Goal: Task Accomplishment & Management: Use online tool/utility

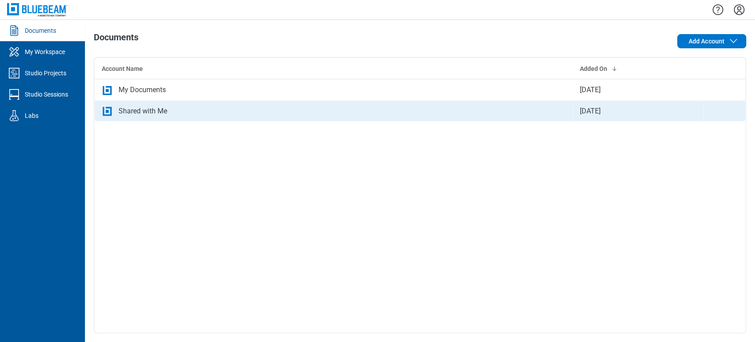
click at [423, 101] on td "Shared with Me" at bounding box center [334, 110] width 479 height 21
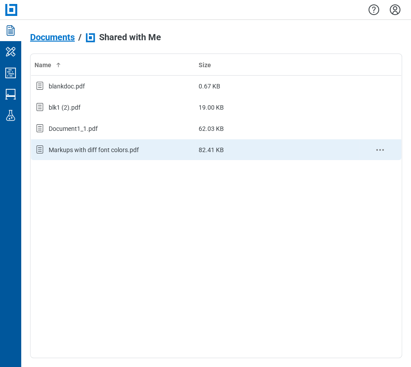
click at [54, 151] on div "Markups with diff font colors.pdf" at bounding box center [94, 150] width 90 height 9
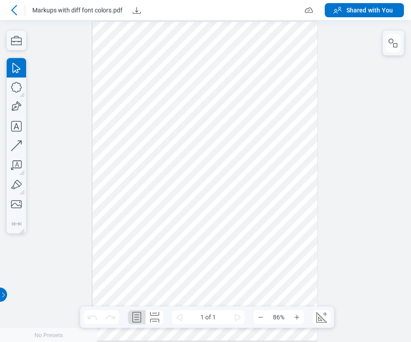
click at [330, 53] on div at bounding box center [205, 181] width 411 height 322
click at [394, 44] on icon "button" at bounding box center [393, 43] width 11 height 11
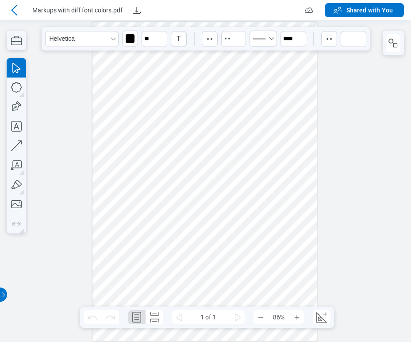
drag, startPoint x: 209, startPoint y: 108, endPoint x: 231, endPoint y: 253, distance: 147.3
click at [231, 253] on div at bounding box center [204, 181] width 225 height 319
click at [391, 46] on icon "button" at bounding box center [393, 43] width 11 height 11
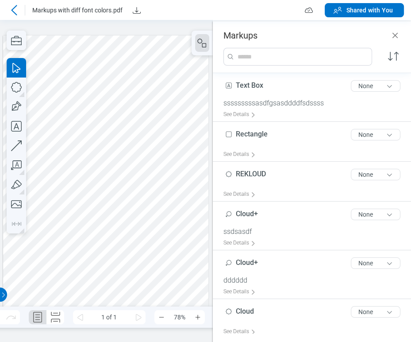
click at [118, 251] on div at bounding box center [106, 180] width 206 height 291
click at [127, 246] on div at bounding box center [106, 180] width 206 height 291
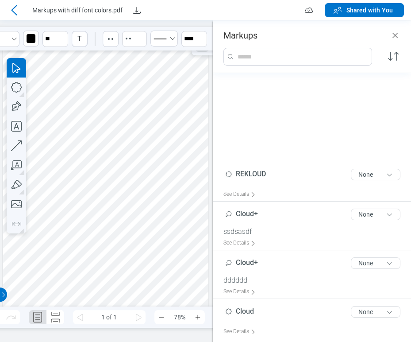
scroll to position [135, 0]
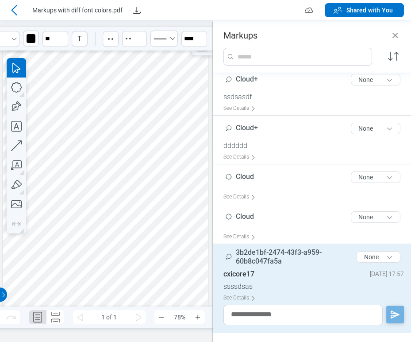
click at [21, 9] on div at bounding box center [14, 10] width 14 height 14
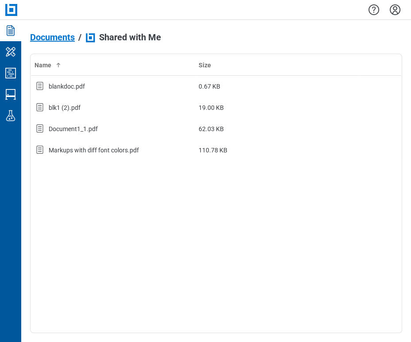
click at [190, 10] on div at bounding box center [216, 9] width 390 height 19
click at [19, 89] on link "Studio Sessions" at bounding box center [10, 94] width 21 height 21
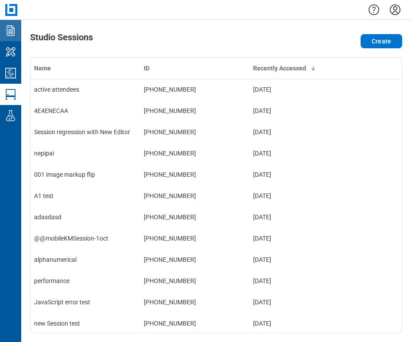
click at [15, 37] on icon "Documents" at bounding box center [11, 30] width 14 height 14
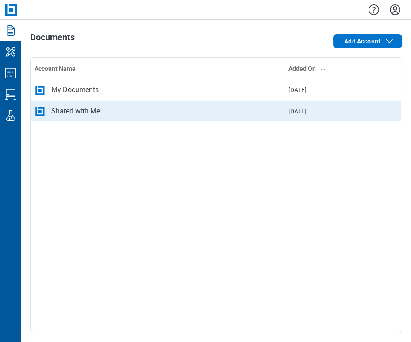
click at [57, 113] on div "Shared with Me" at bounding box center [75, 111] width 49 height 11
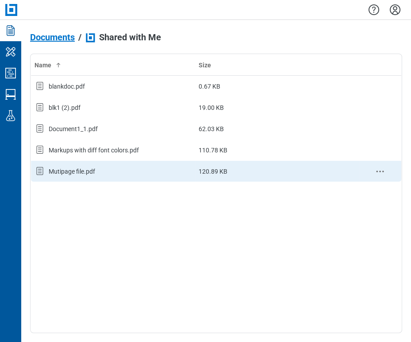
click at [79, 168] on div "Mutipage file.pdf" at bounding box center [72, 171] width 46 height 9
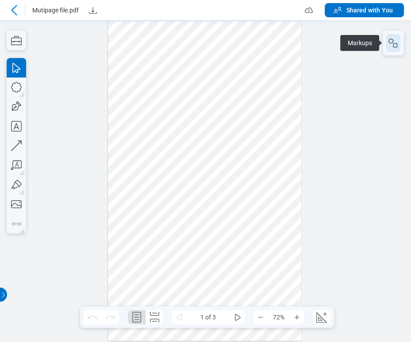
click at [391, 40] on icon "button" at bounding box center [393, 43] width 11 height 11
click at [392, 42] on icon "button" at bounding box center [393, 43] width 11 height 11
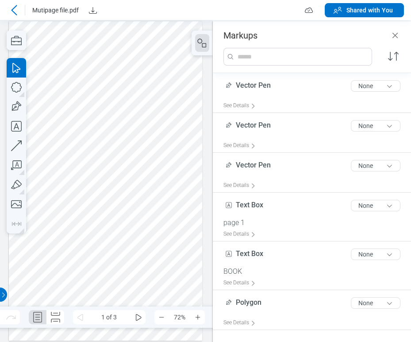
click at [116, 122] on div at bounding box center [106, 180] width 194 height 319
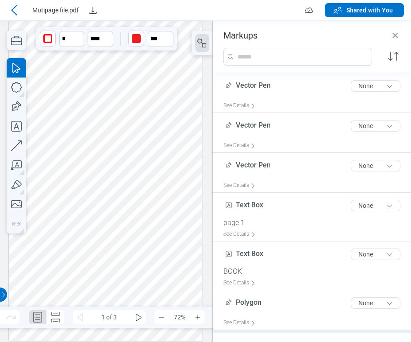
scroll to position [65, 0]
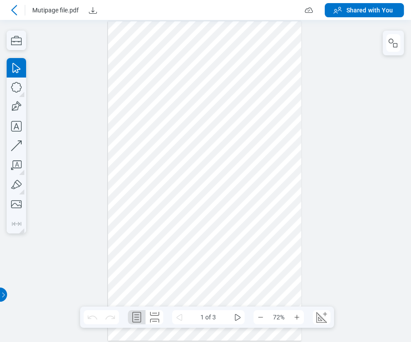
click at [385, 37] on div at bounding box center [393, 43] width 21 height 25
click at [389, 39] on icon "button" at bounding box center [393, 43] width 11 height 11
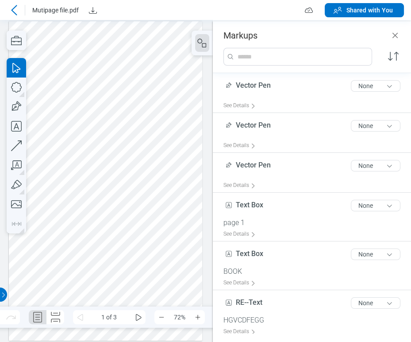
click at [112, 196] on div at bounding box center [106, 180] width 194 height 319
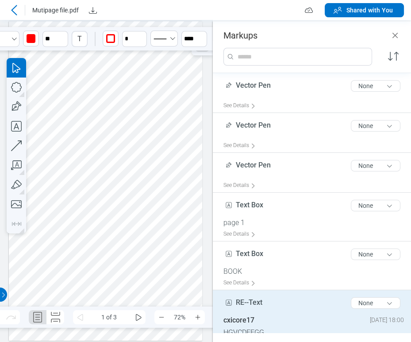
scroll to position [46, 0]
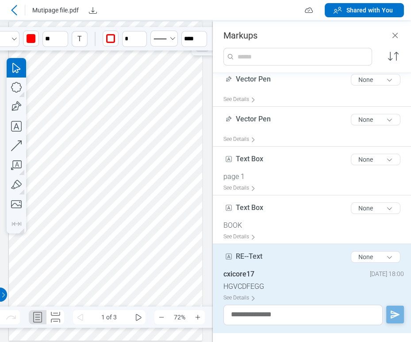
click at [260, 255] on span "RE--Text" at bounding box center [249, 256] width 27 height 8
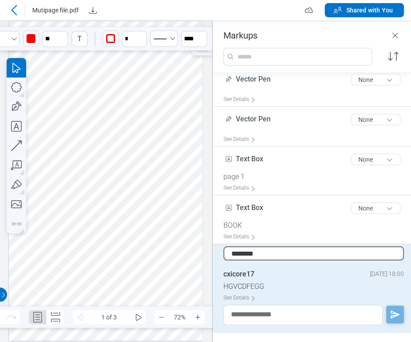
click at [260, 255] on input "********" at bounding box center [313, 253] width 181 height 14
type input "**********"
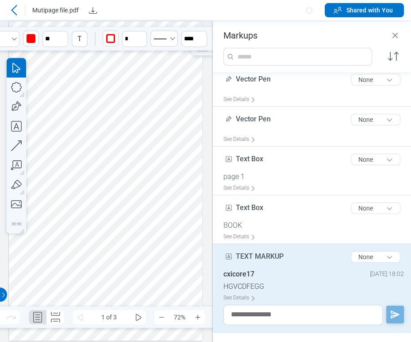
click at [136, 216] on div at bounding box center [106, 180] width 194 height 319
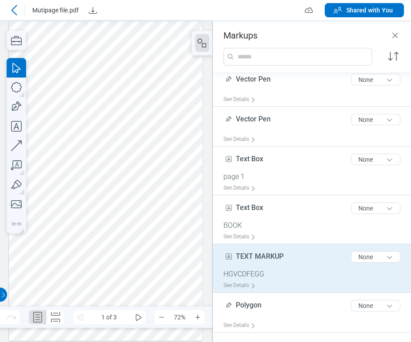
click at [13, 9] on icon at bounding box center [14, 10] width 6 height 10
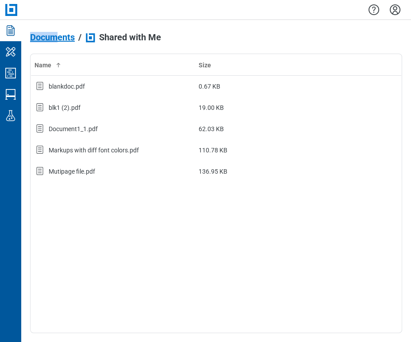
drag, startPoint x: 58, startPoint y: 20, endPoint x: 94, endPoint y: 15, distance: 36.7
click at [94, 15] on div "Documents My Workspace Studio Projects Studio Sessions Labs Documents / Shared …" at bounding box center [205, 171] width 411 height 342
click at [12, 75] on icon "Studio Projects" at bounding box center [11, 73] width 14 height 14
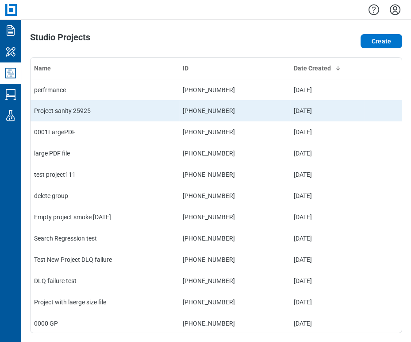
click at [91, 106] on td "Project sanity 25925" at bounding box center [105, 110] width 149 height 21
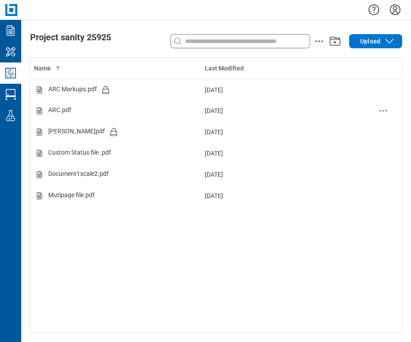
click at [91, 106] on div "ARC.pdf" at bounding box center [116, 110] width 164 height 11
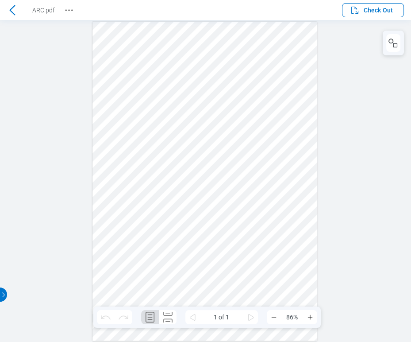
click at [380, 2] on header "ARC.pdf Check Out" at bounding box center [205, 10] width 411 height 20
click at [381, 8] on span "Check Out" at bounding box center [378, 10] width 29 height 9
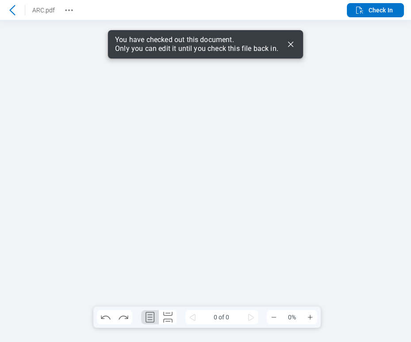
click at [293, 47] on icon "Dismiss" at bounding box center [290, 44] width 11 height 11
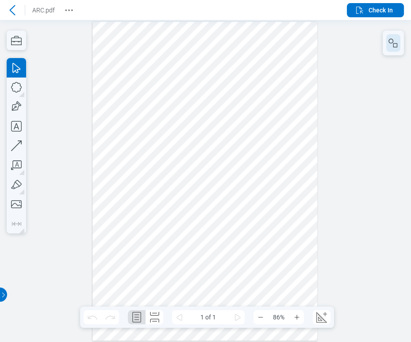
click at [391, 39] on icon "button" at bounding box center [393, 43] width 11 height 11
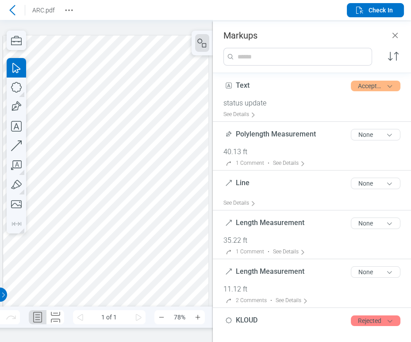
click at [139, 53] on div at bounding box center [106, 180] width 206 height 291
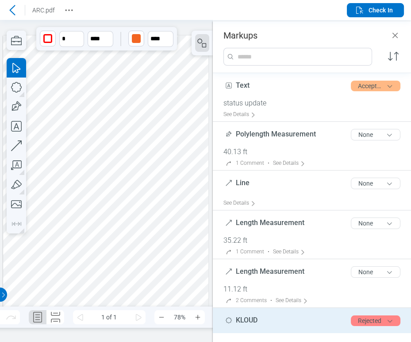
scroll to position [111, 0]
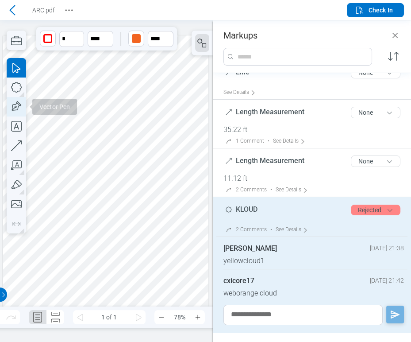
click at [16, 104] on icon "button" at bounding box center [16, 106] width 19 height 19
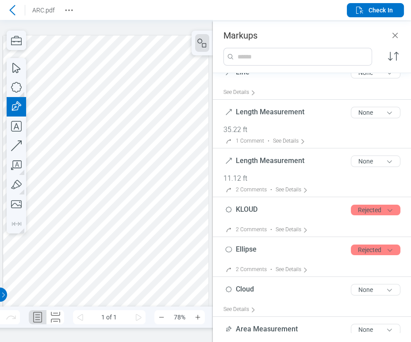
drag, startPoint x: 173, startPoint y: 100, endPoint x: 188, endPoint y: 198, distance: 99.3
click at [196, 214] on div at bounding box center [106, 180] width 206 height 291
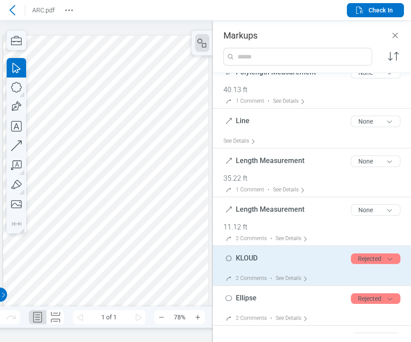
click at [251, 258] on span "KLOUD" at bounding box center [247, 258] width 22 height 8
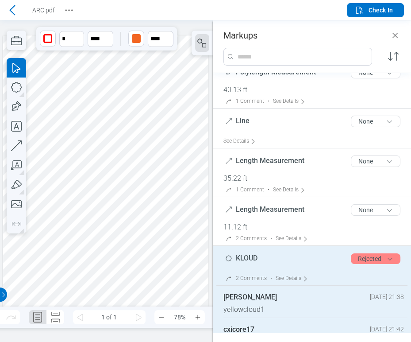
click at [251, 258] on span "KLOUD" at bounding box center [247, 258] width 22 height 8
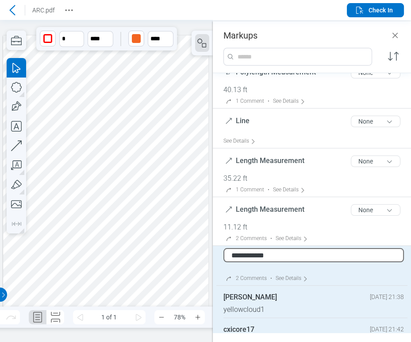
type input "**********"
click at [180, 137] on div at bounding box center [106, 180] width 206 height 291
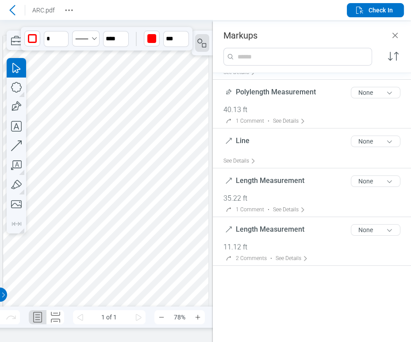
scroll to position [0, 0]
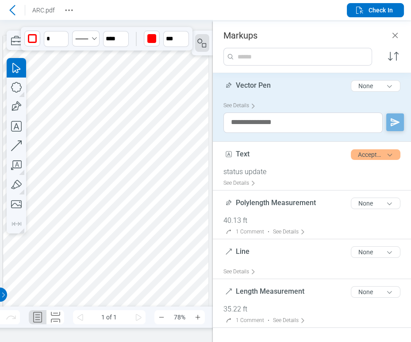
click at [264, 83] on span "Vector Pen" at bounding box center [253, 85] width 35 height 8
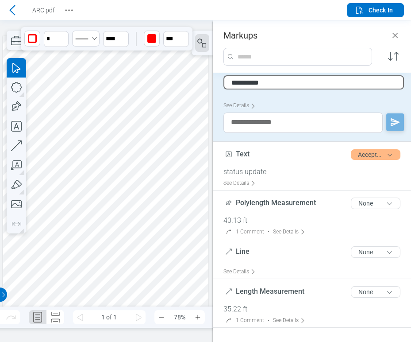
click at [264, 83] on input "**********" at bounding box center [313, 82] width 181 height 14
type input "**********"
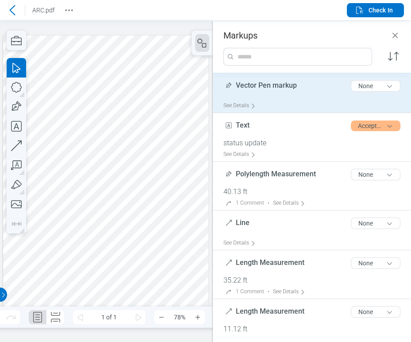
click at [202, 150] on div at bounding box center [106, 180] width 206 height 291
click at [383, 13] on span "Check In" at bounding box center [381, 10] width 24 height 9
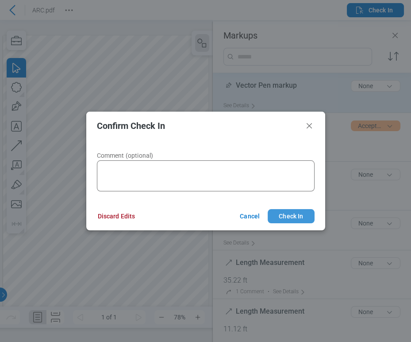
click at [304, 216] on button "Check In" at bounding box center [291, 216] width 46 height 14
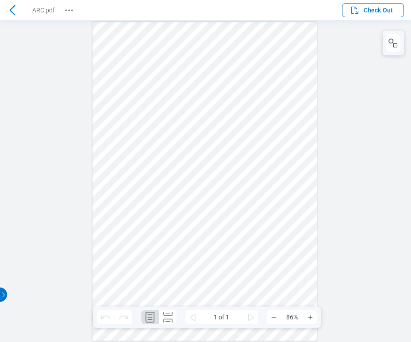
drag, startPoint x: 67, startPoint y: 80, endPoint x: 50, endPoint y: 66, distance: 21.8
click at [67, 80] on div at bounding box center [205, 181] width 411 height 322
click at [15, 15] on icon at bounding box center [12, 10] width 11 height 11
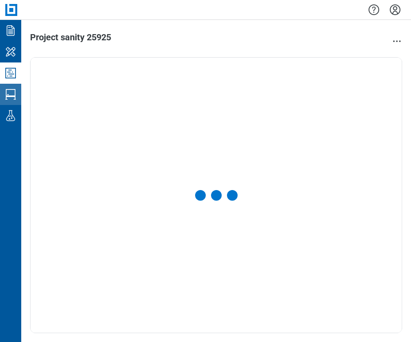
click at [15, 92] on icon "Studio Sessions" at bounding box center [11, 94] width 14 height 14
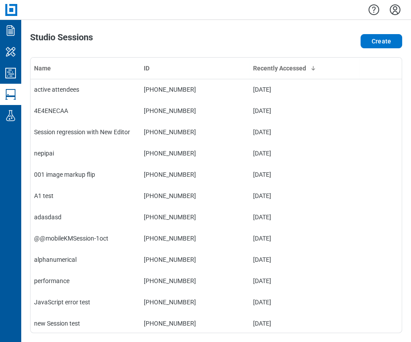
click at [85, 19] on div at bounding box center [216, 9] width 390 height 19
click at [9, 71] on icon "Studio Projects" at bounding box center [11, 73] width 14 height 14
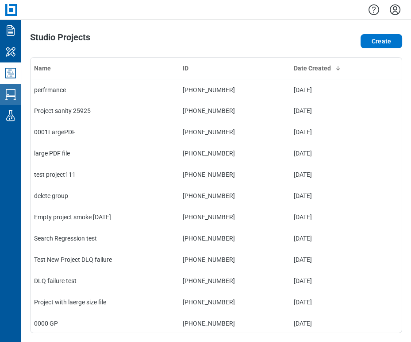
click at [14, 92] on icon "Studio Sessions" at bounding box center [11, 94] width 14 height 14
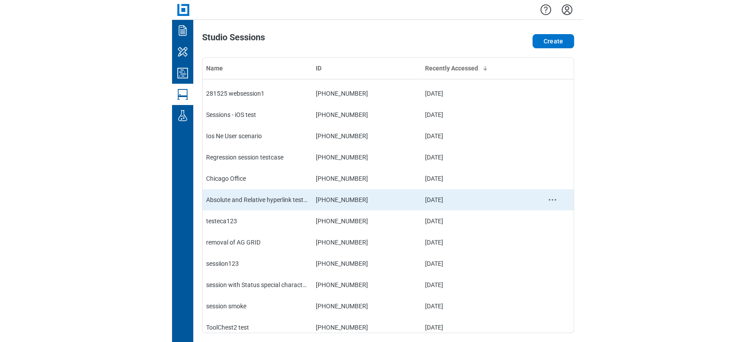
scroll to position [616, 0]
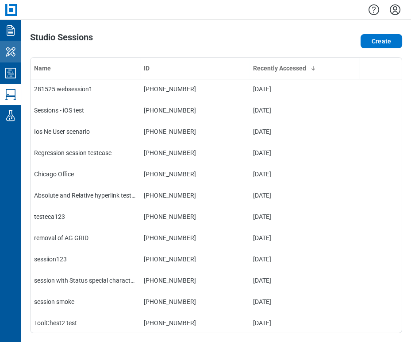
click at [19, 59] on link "My Workspace" at bounding box center [10, 51] width 21 height 21
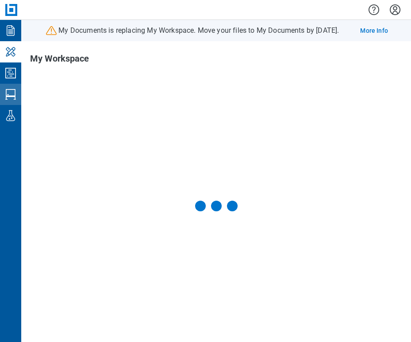
click at [14, 89] on icon "Studio Sessions" at bounding box center [10, 94] width 11 height 11
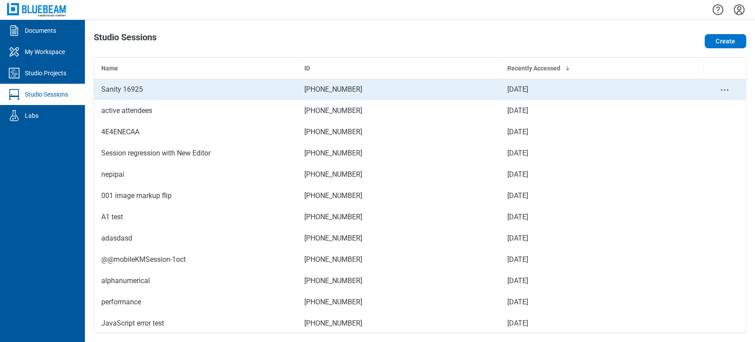
click at [411, 89] on td "3 Oct 2025" at bounding box center [602, 89] width 203 height 21
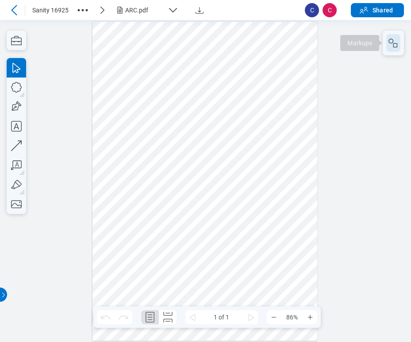
click at [388, 38] on icon "button" at bounding box center [393, 43] width 11 height 11
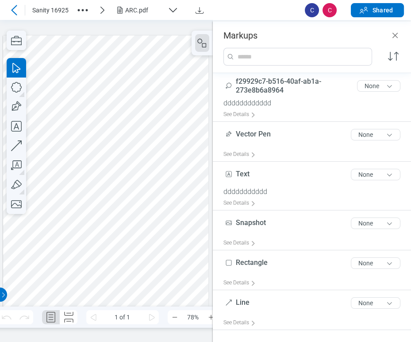
click at [154, 10] on div "ARC.pdf" at bounding box center [144, 10] width 39 height 9
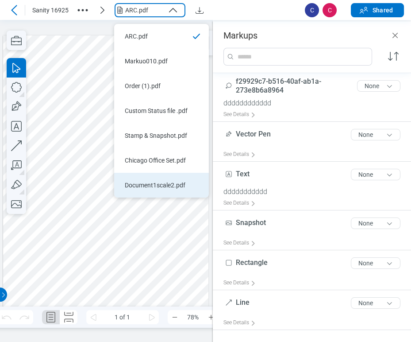
click at [148, 181] on div "Document1scale2.pdf" at bounding box center [156, 185] width 63 height 9
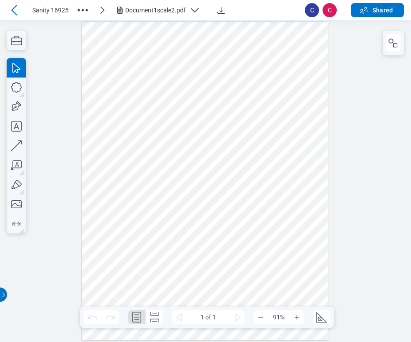
click at [390, 52] on div at bounding box center [393, 43] width 21 height 25
click at [390, 44] on icon "button" at bounding box center [393, 43] width 11 height 11
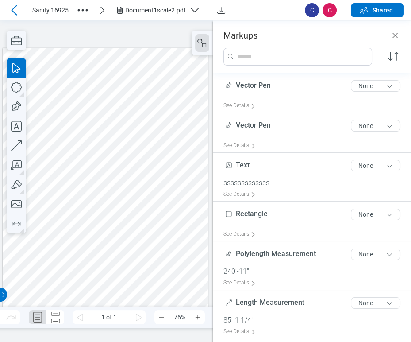
click at [179, 88] on div at bounding box center [106, 181] width 206 height 266
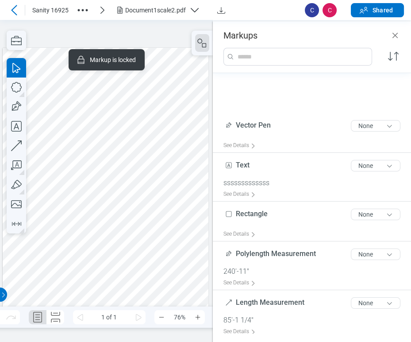
scroll to position [74, 0]
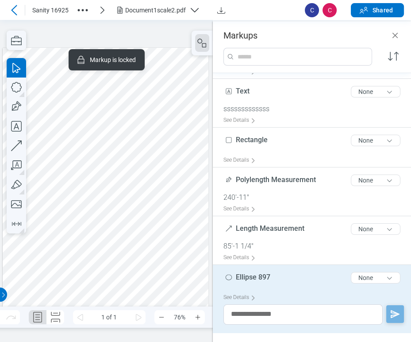
click at [270, 273] on span "Ellipse 897" at bounding box center [253, 277] width 35 height 8
click at [257, 275] on span "Ellipse 897" at bounding box center [253, 277] width 35 height 8
click at [241, 279] on span "Ellipse 897" at bounding box center [253, 277] width 35 height 8
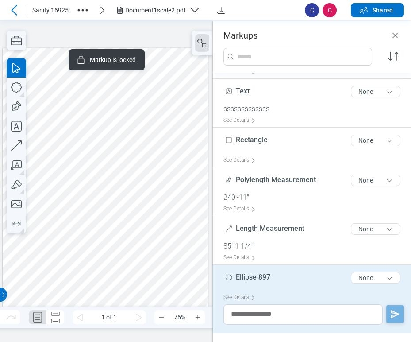
click at [241, 279] on span "Ellipse 897" at bounding box center [253, 277] width 35 height 8
click at [274, 276] on div "Ellipse 897 11 of 300 characters None" at bounding box center [315, 279] width 184 height 22
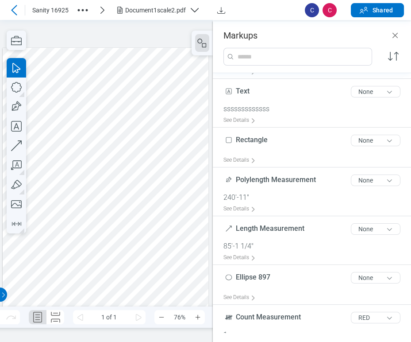
click at [158, 280] on div at bounding box center [106, 181] width 206 height 266
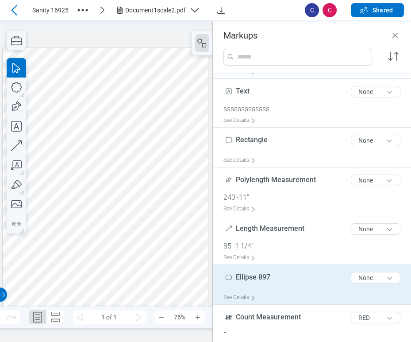
click at [240, 271] on div "Ellipse 897 11 of 300 characters None" at bounding box center [315, 279] width 184 height 22
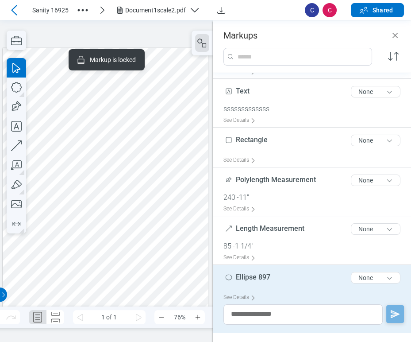
click at [242, 273] on span "Ellipse 897" at bounding box center [253, 277] width 35 height 8
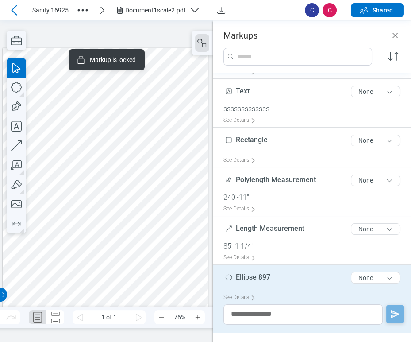
click at [242, 273] on span "Ellipse 897" at bounding box center [253, 277] width 35 height 8
click at [23, 88] on icon "button" at bounding box center [16, 86] width 19 height 19
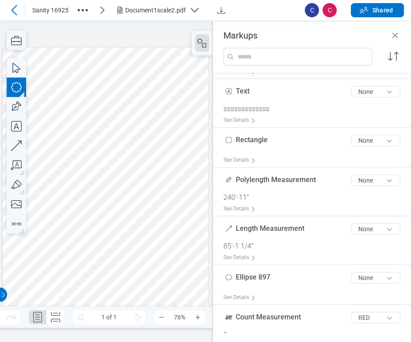
drag, startPoint x: 188, startPoint y: 269, endPoint x: 200, endPoint y: 284, distance: 19.2
click at [200, 284] on div at bounding box center [106, 181] width 206 height 266
click at [194, 277] on div at bounding box center [106, 181] width 206 height 266
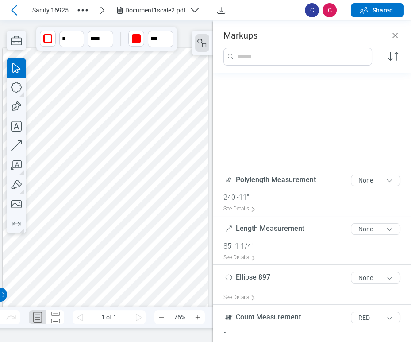
scroll to position [202, 0]
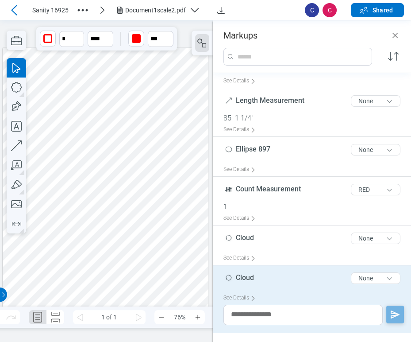
click at [250, 275] on span "Cloud" at bounding box center [245, 277] width 18 height 8
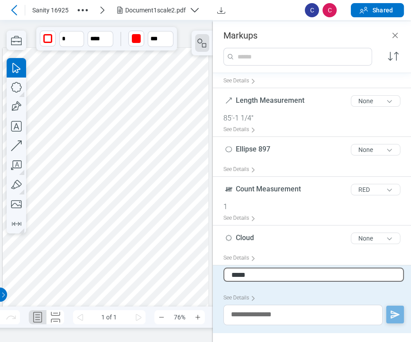
click at [250, 275] on input "*****" at bounding box center [313, 274] width 181 height 14
click at [255, 270] on input "*****" at bounding box center [313, 274] width 181 height 14
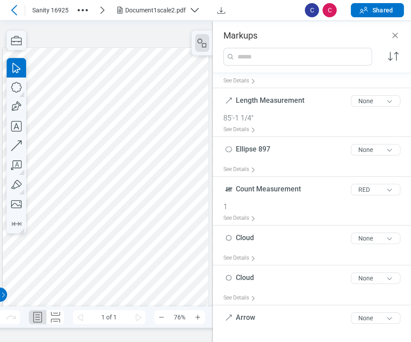
click at [153, 274] on div at bounding box center [106, 181] width 206 height 266
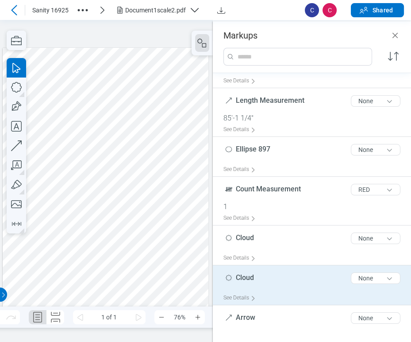
click at [285, 286] on div "Cloud 5 of 300 characters None" at bounding box center [315, 280] width 184 height 22
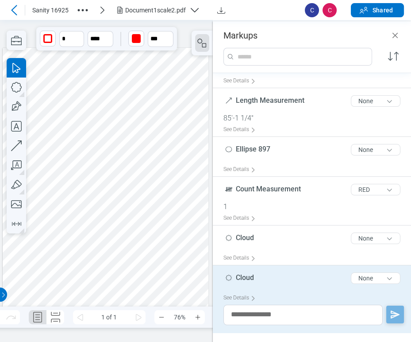
click at [253, 274] on span "Cloud" at bounding box center [245, 277] width 18 height 8
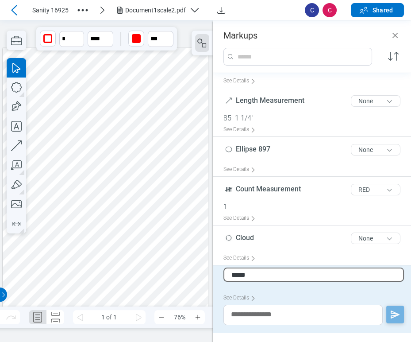
click at [253, 274] on input "*****" at bounding box center [313, 274] width 181 height 14
type input "**********"
